Goal: Task Accomplishment & Management: Manage account settings

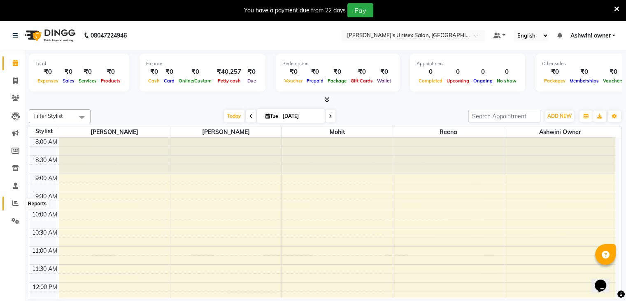
click at [19, 206] on span at bounding box center [15, 203] width 14 height 9
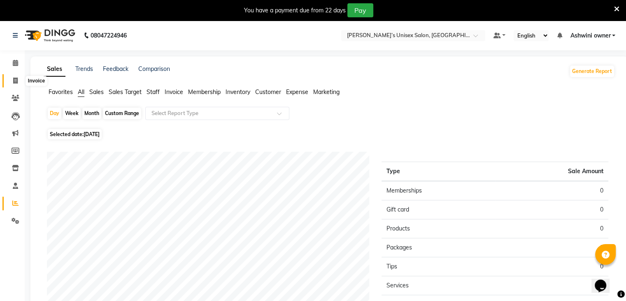
click at [14, 78] on icon at bounding box center [15, 80] width 5 height 6
select select "8735"
select select "service"
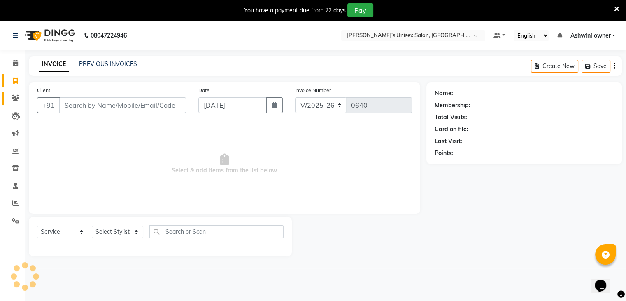
scroll to position [21, 0]
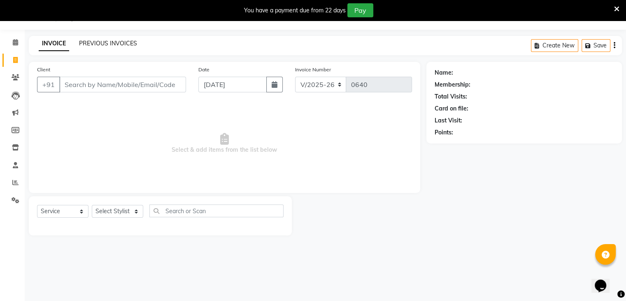
click at [119, 46] on link "PREVIOUS INVOICES" at bounding box center [108, 43] width 58 height 7
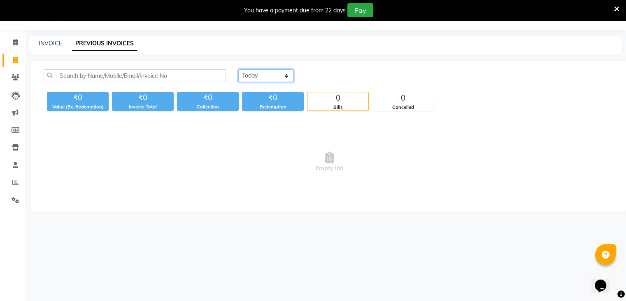
click at [265, 78] on select "[DATE] [DATE] Custom Range" at bounding box center [265, 75] width 55 height 13
select select "range"
click at [238, 69] on select "[DATE] [DATE] Custom Range" at bounding box center [265, 75] width 55 height 13
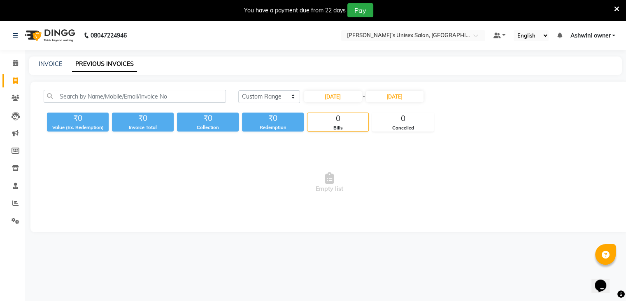
click at [582, 35] on span "Ashwini owner" at bounding box center [590, 35] width 40 height 9
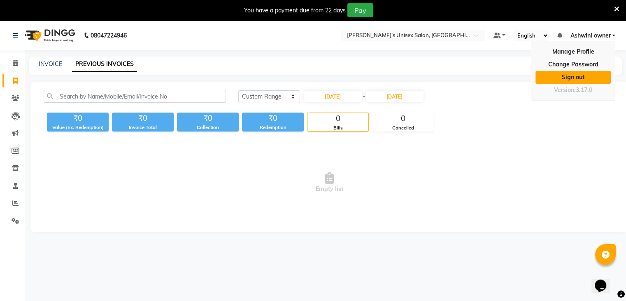
click at [588, 74] on link "Sign out" at bounding box center [573, 77] width 75 height 13
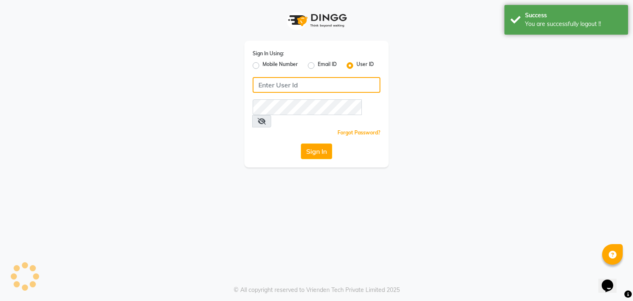
type input "8070368871"
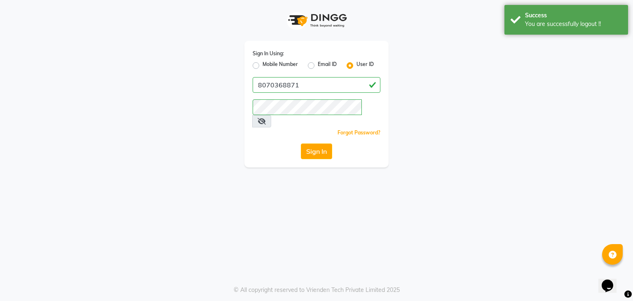
click at [262, 68] on label "Mobile Number" at bounding box center [279, 66] width 35 height 10
click at [262, 66] on input "Mobile Number" at bounding box center [264, 63] width 5 height 5
radio input "true"
radio input "false"
click at [356, 67] on label "User ID" at bounding box center [364, 66] width 17 height 10
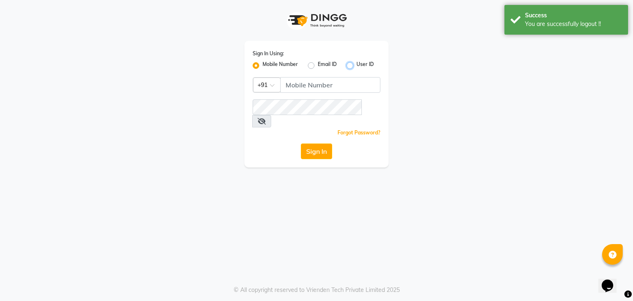
click at [356, 66] on input "User ID" at bounding box center [358, 63] width 5 height 5
radio input "true"
radio input "false"
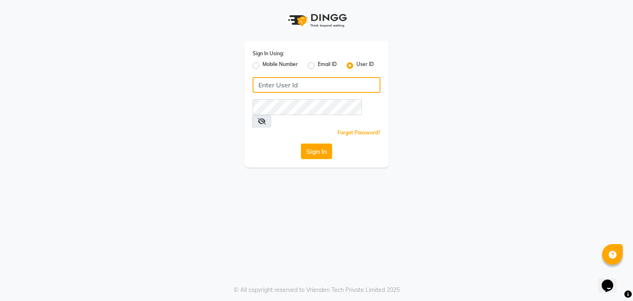
click at [257, 82] on input "Username" at bounding box center [316, 85] width 128 height 16
type input "sachins"
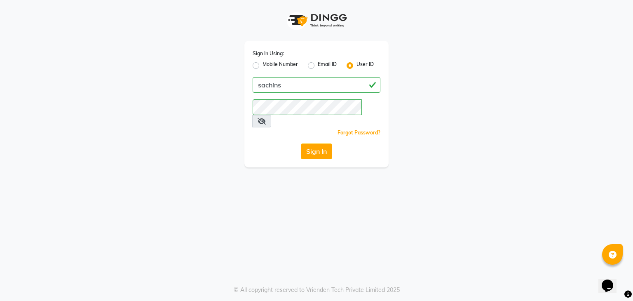
click at [412, 138] on div "Sign In Using: Mobile Number Email ID User ID sachins Remember me Forgot Passwo…" at bounding box center [316, 83] width 469 height 167
click at [329, 143] on button "Sign In" at bounding box center [316, 151] width 31 height 16
